Goal: Task Accomplishment & Management: Use online tool/utility

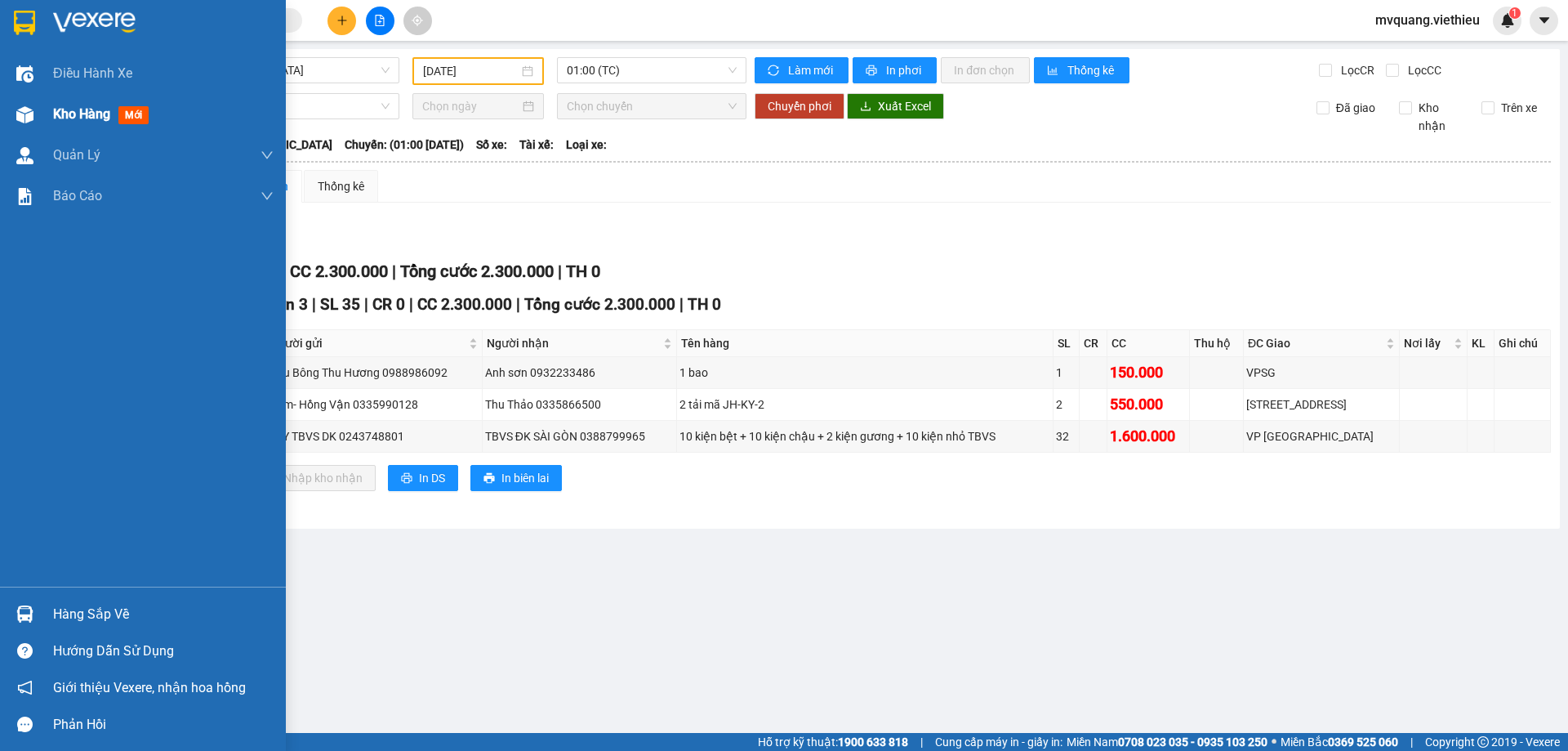
click at [59, 108] on span "Kho hàng" at bounding box center [82, 114] width 57 height 16
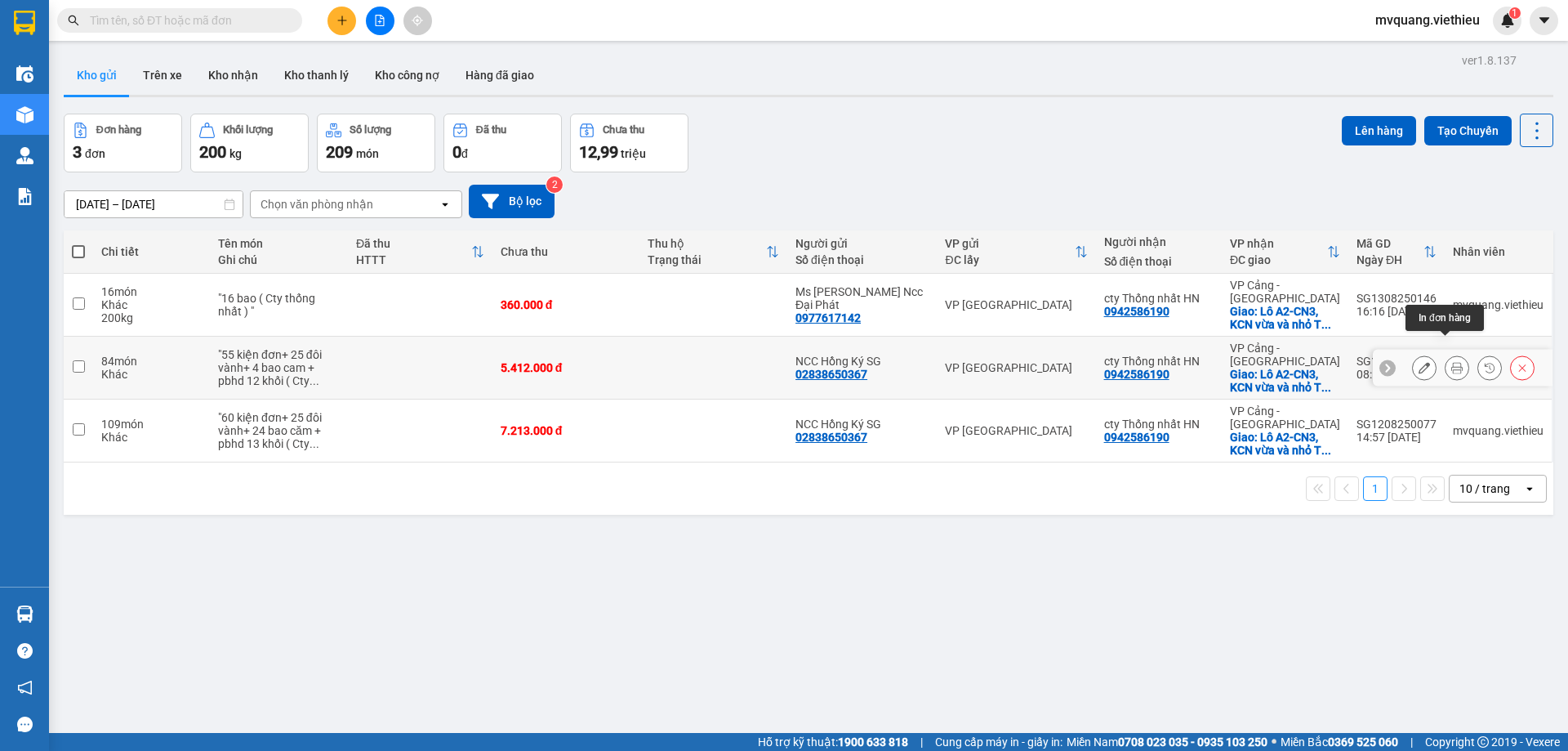
click at [1451, 354] on button at bounding box center [1457, 368] width 23 height 29
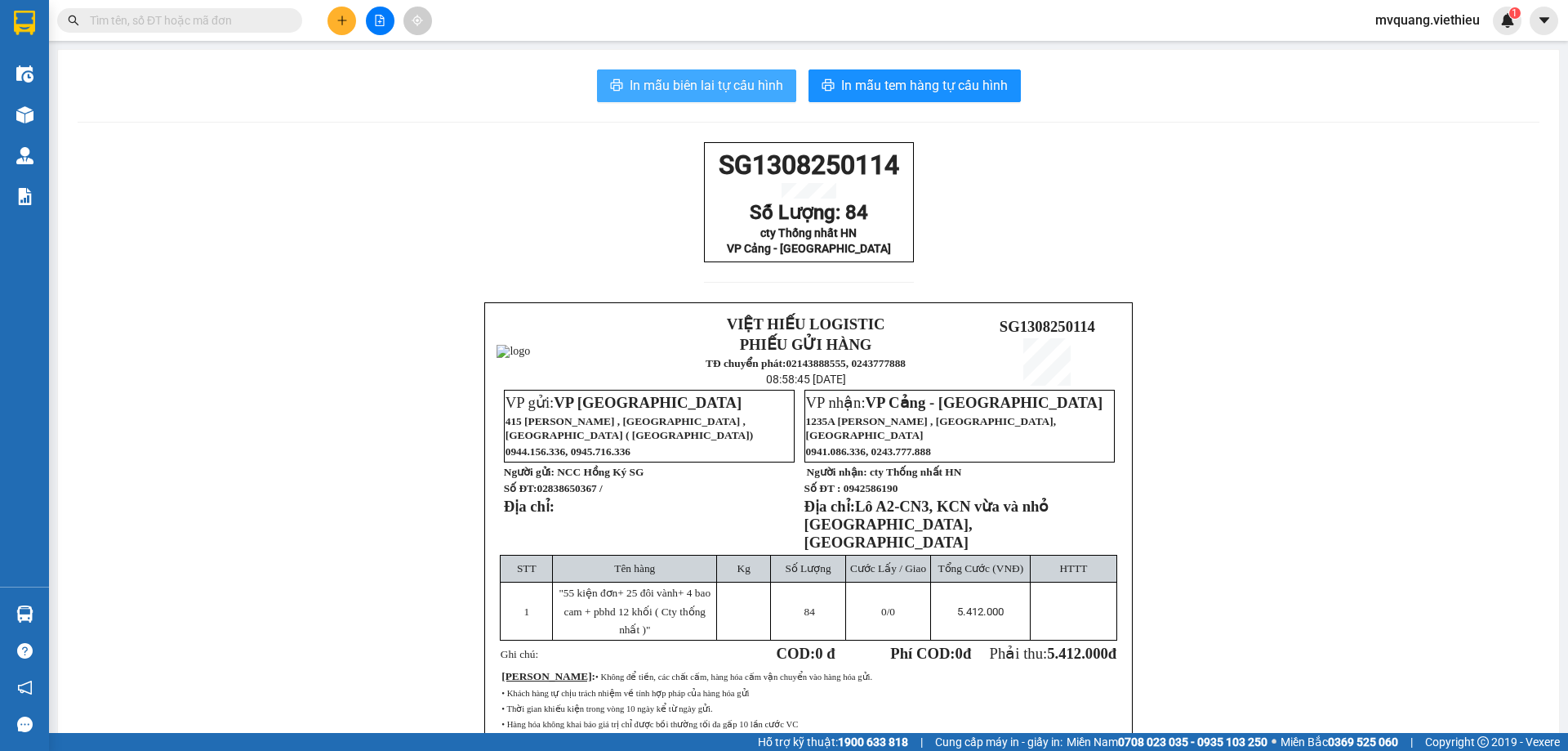
click at [742, 84] on span "In mẫu biên lai tự cấu hình" at bounding box center [706, 85] width 153 height 20
drag, startPoint x: 1512, startPoint y: 226, endPoint x: 1496, endPoint y: 226, distance: 16.0
click at [1511, 226] on div "SG1308250114 Số Lượng: 84 cty Thống nhất HN VP Cảng - [GEOGRAPHIC_DATA] VIỆT HI…" at bounding box center [808, 492] width 1462 height 701
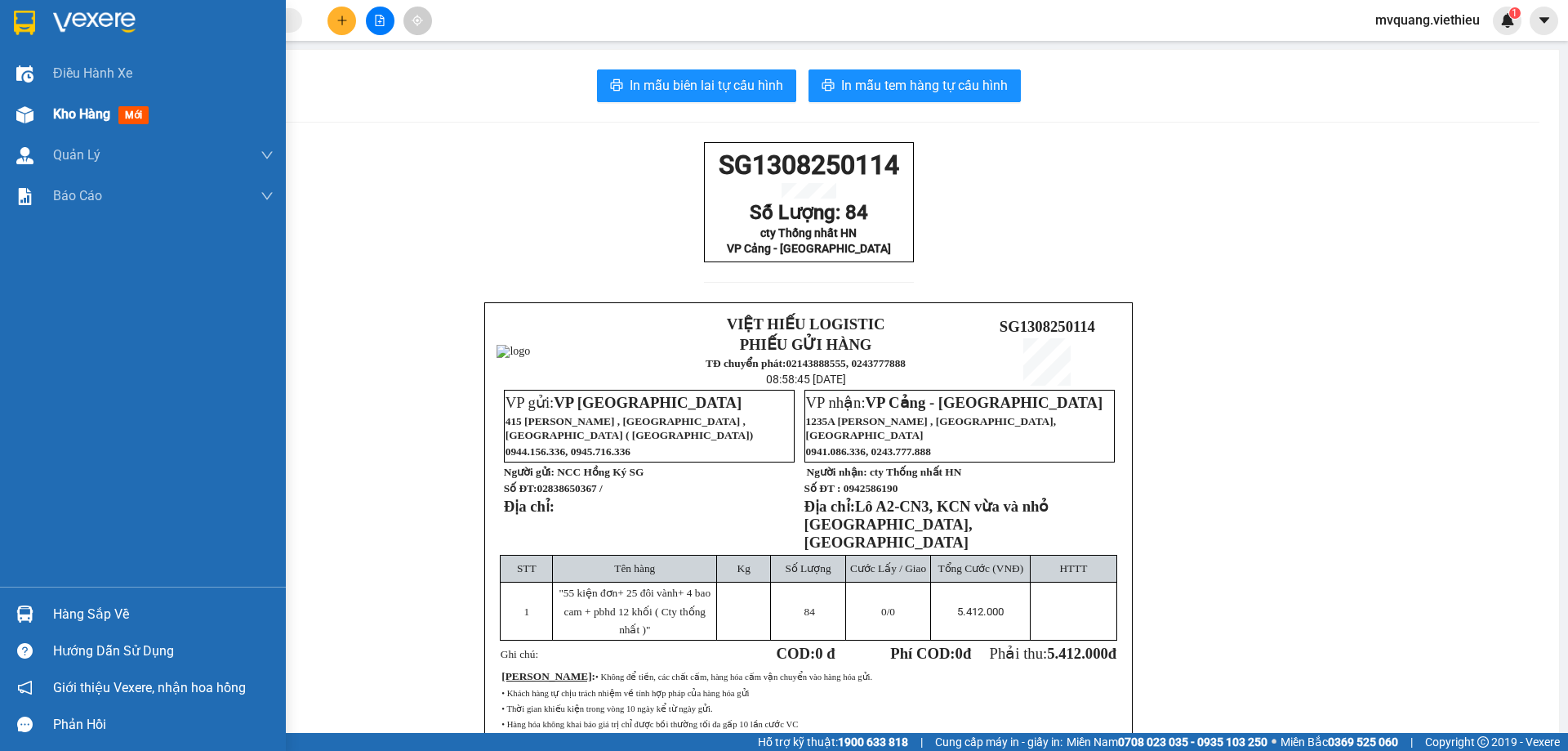
click at [74, 114] on span "Kho hàng" at bounding box center [82, 114] width 57 height 16
